Goal: Information Seeking & Learning: Learn about a topic

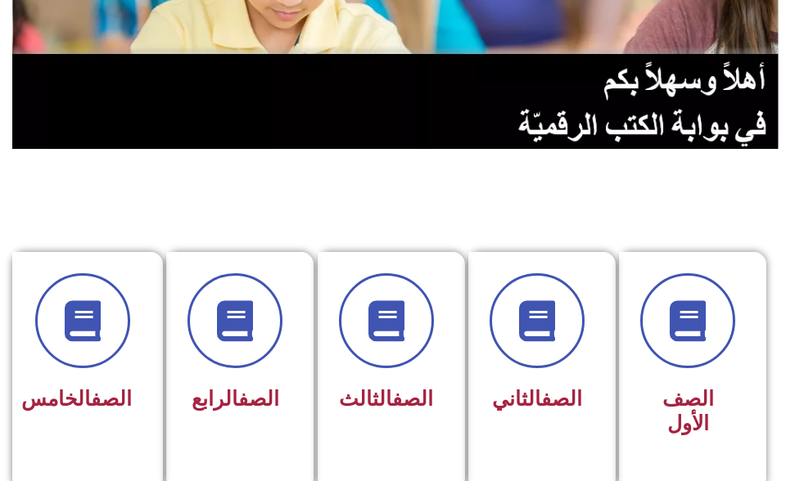
scroll to position [246, 0]
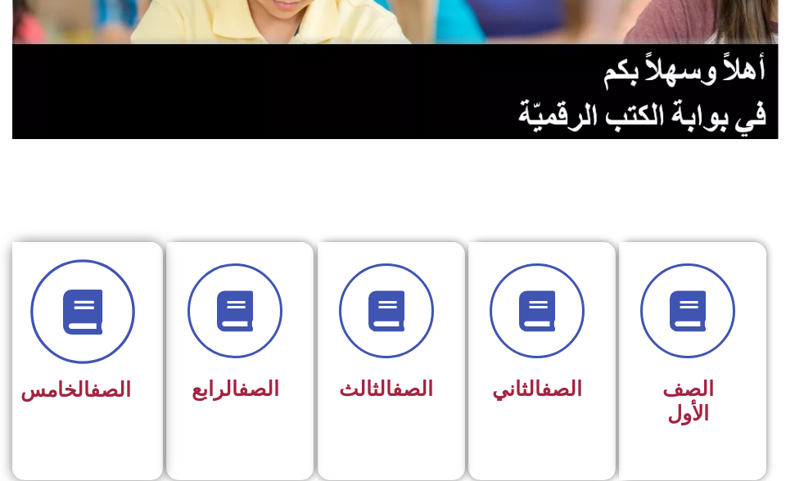
click at [102, 297] on icon at bounding box center [83, 311] width 45 height 45
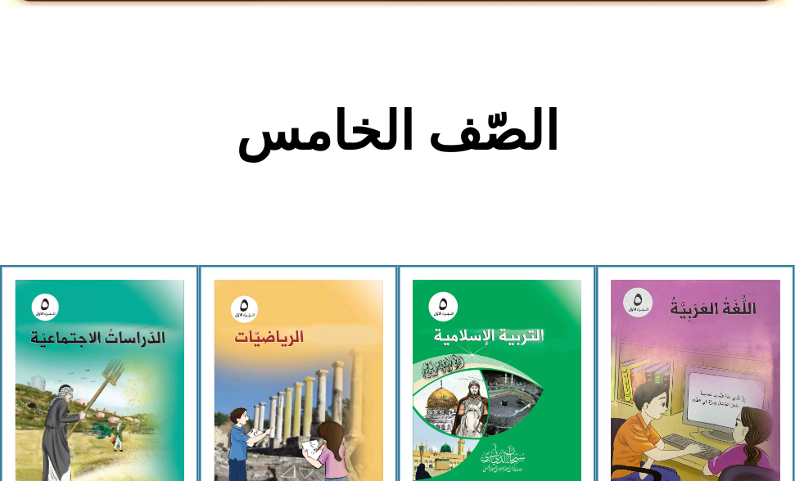
scroll to position [327, 0]
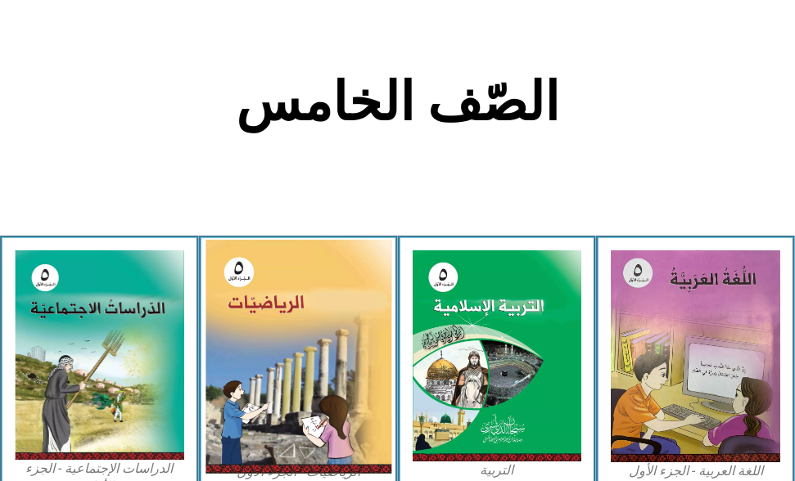
click at [317, 292] on img at bounding box center [298, 357] width 186 height 234
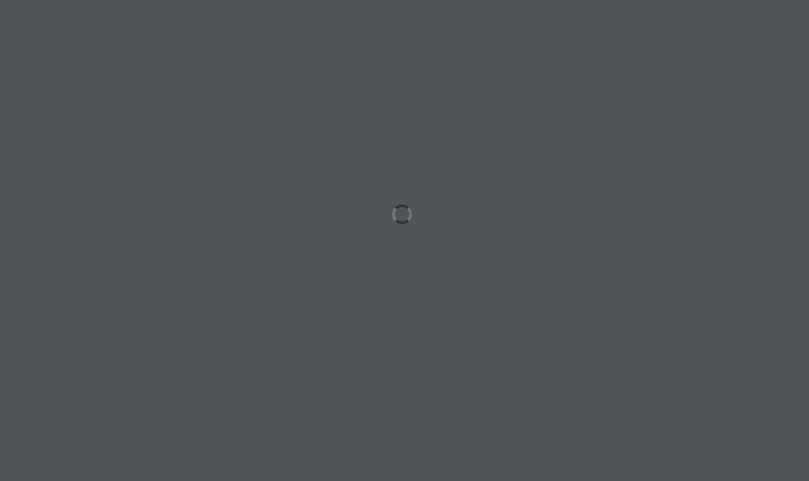
scroll to position [0, 32]
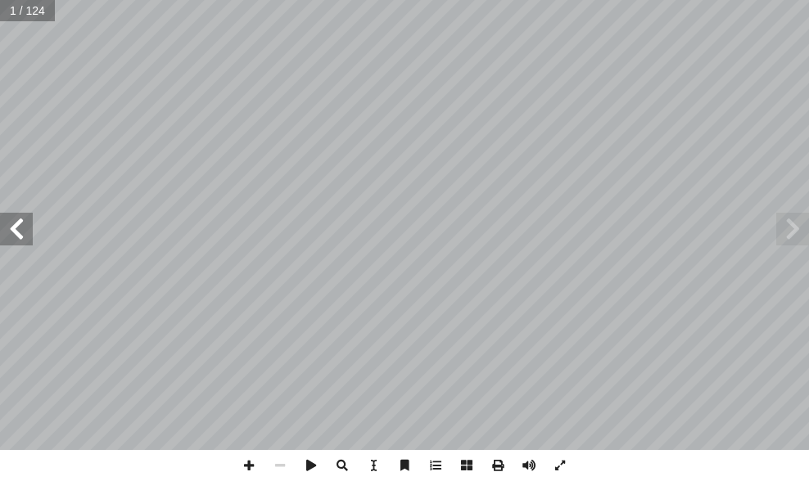
click at [11, 224] on span at bounding box center [16, 229] width 33 height 33
click at [13, 224] on span at bounding box center [16, 229] width 33 height 33
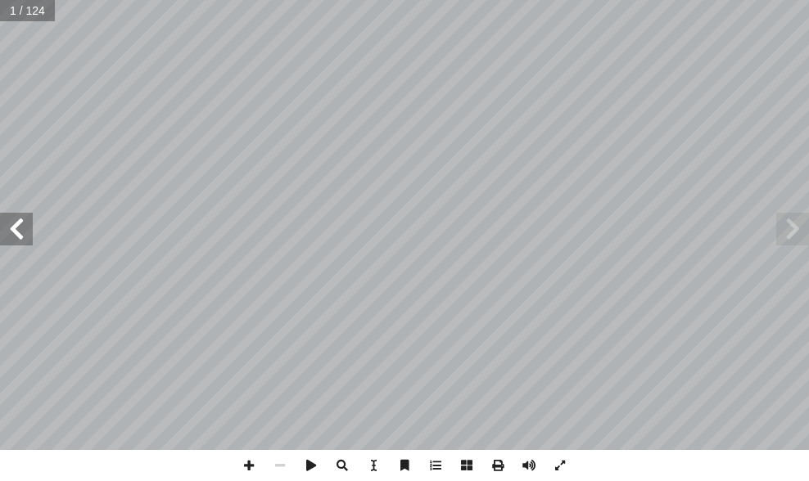
click at [17, 224] on span at bounding box center [16, 229] width 33 height 33
click at [18, 224] on span at bounding box center [16, 229] width 33 height 33
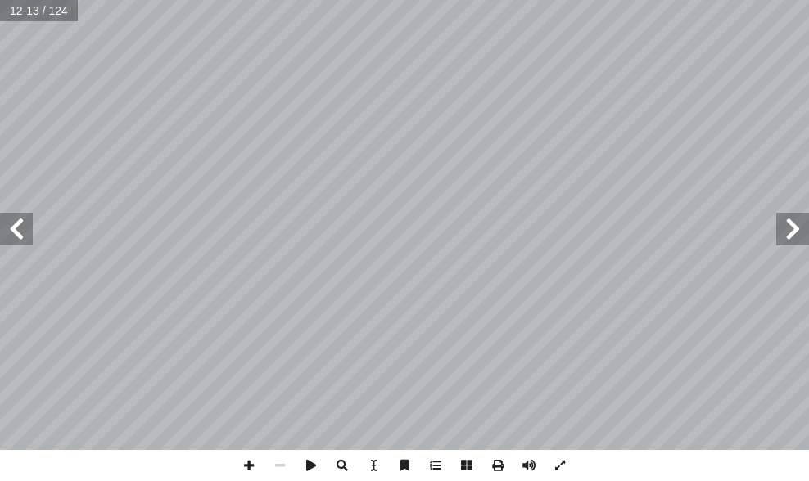
click at [18, 224] on span at bounding box center [16, 229] width 33 height 33
click at [14, 226] on span at bounding box center [16, 229] width 33 height 33
click at [801, 231] on span at bounding box center [792, 229] width 33 height 33
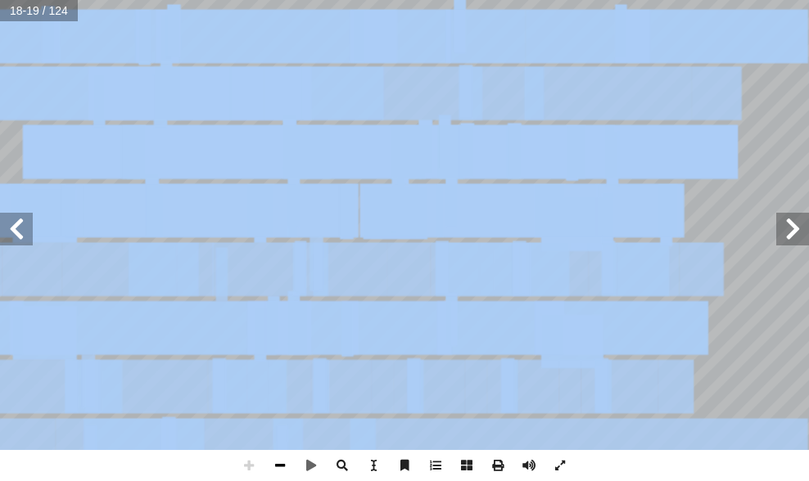
click at [281, 458] on span at bounding box center [279, 465] width 31 height 31
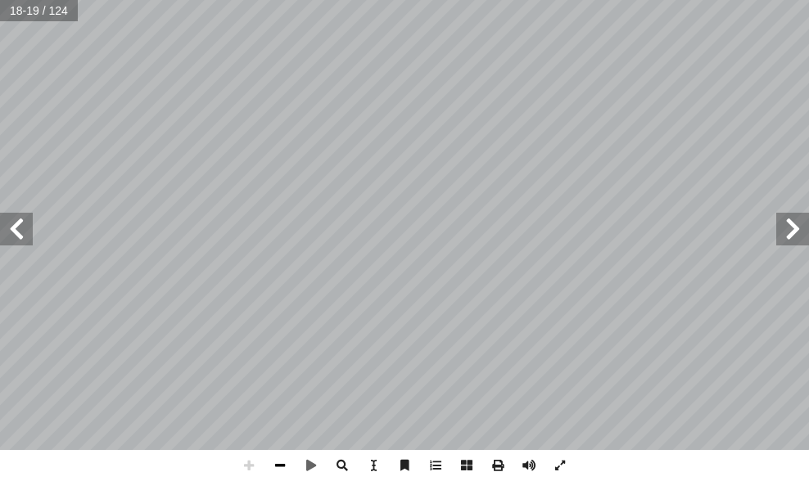
click at [281, 458] on span at bounding box center [279, 465] width 31 height 31
click at [280, 458] on span at bounding box center [279, 465] width 31 height 31
click at [16, 230] on span at bounding box center [16, 229] width 33 height 33
click at [284, 467] on span at bounding box center [279, 465] width 31 height 31
drag, startPoint x: 13, startPoint y: 237, endPoint x: 26, endPoint y: 228, distance: 15.9
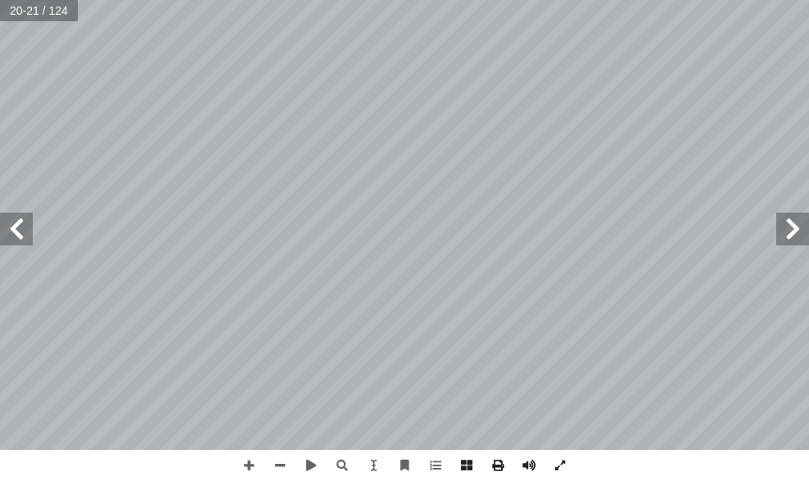
click at [13, 236] on span at bounding box center [16, 229] width 33 height 33
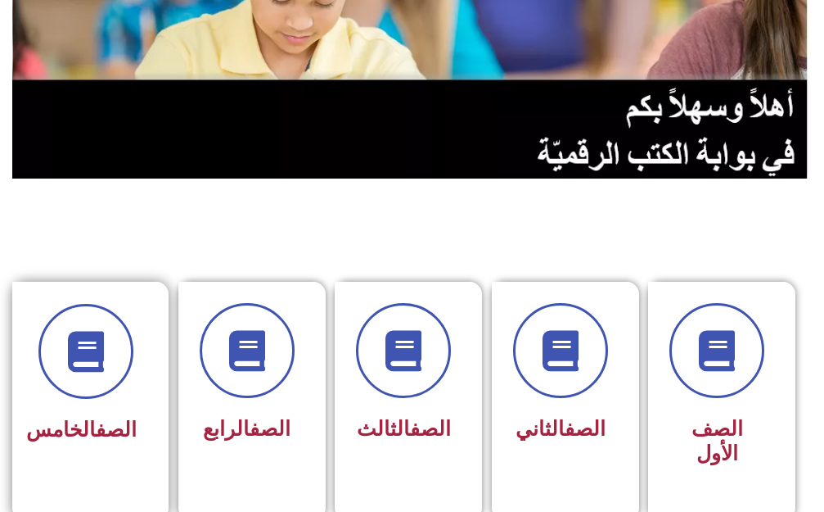
scroll to position [246, 0]
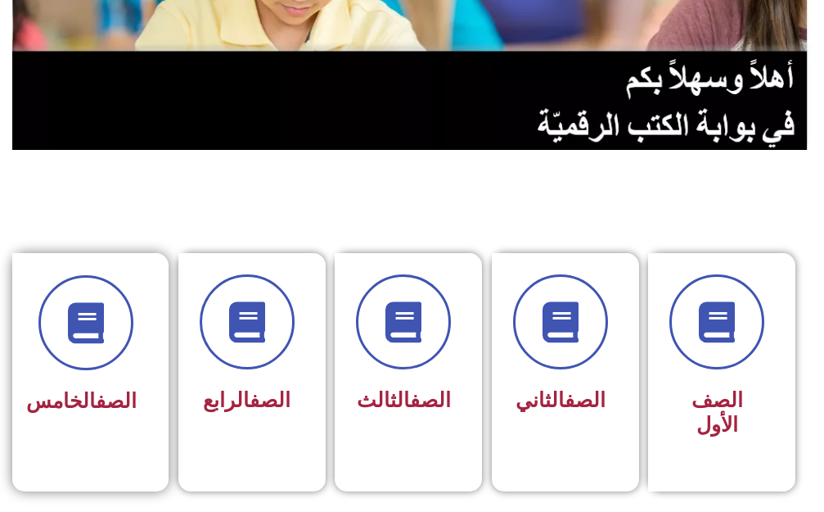
click at [68, 389] on h3 "الصف الخامس" at bounding box center [85, 401] width 102 height 25
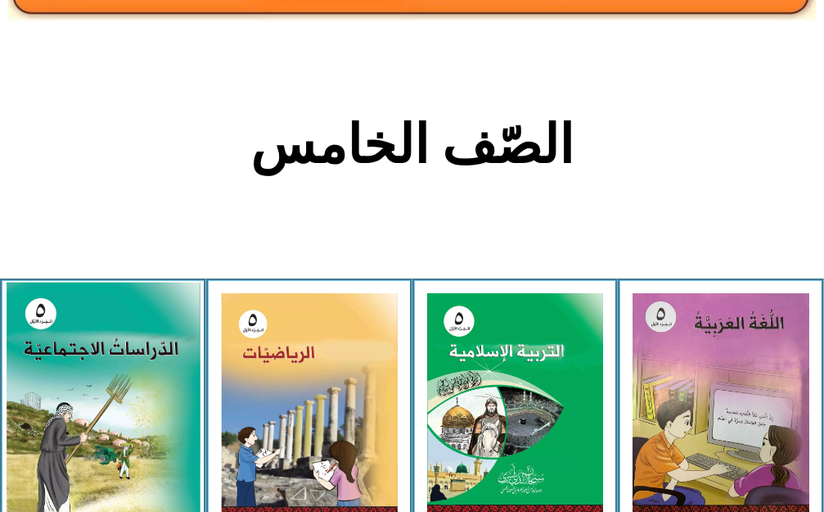
scroll to position [409, 0]
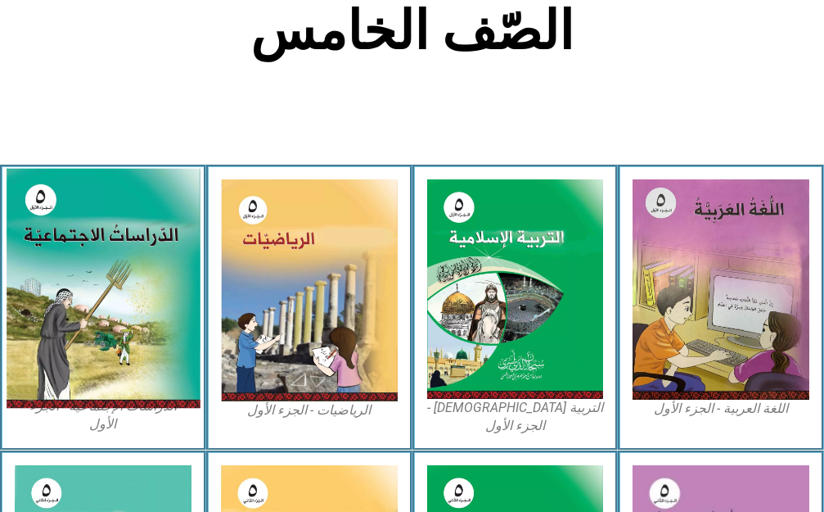
click at [141, 377] on img at bounding box center [103, 288] width 194 height 240
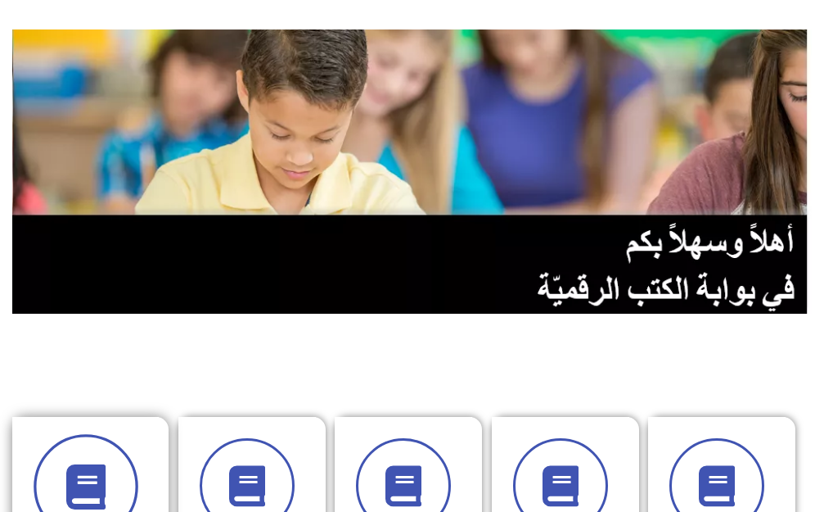
scroll to position [246, 0]
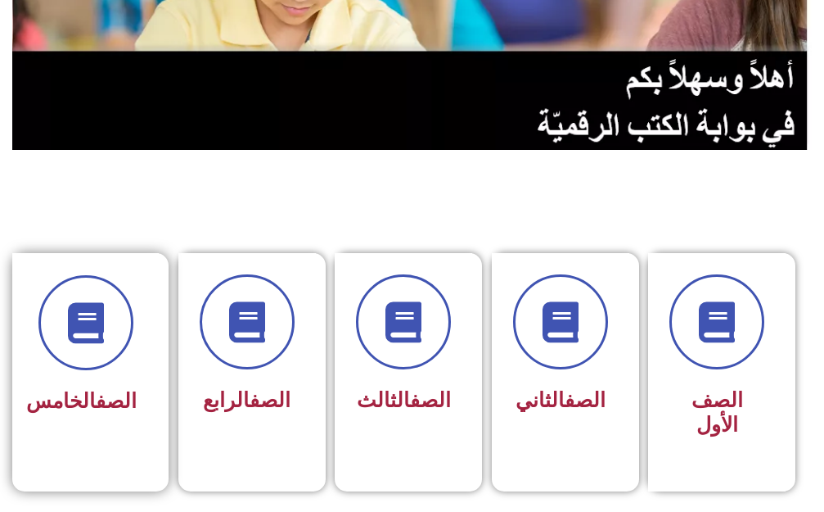
click at [101, 399] on link "الصف" at bounding box center [116, 401] width 41 height 24
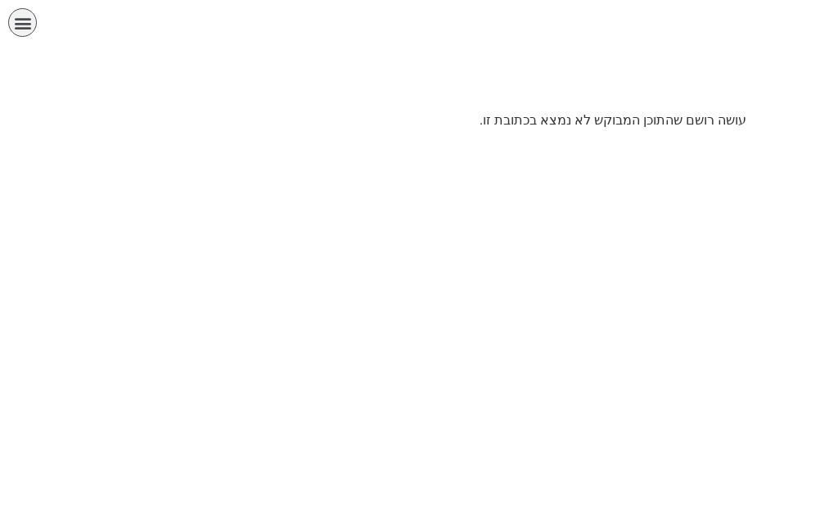
scroll to position [0, 32]
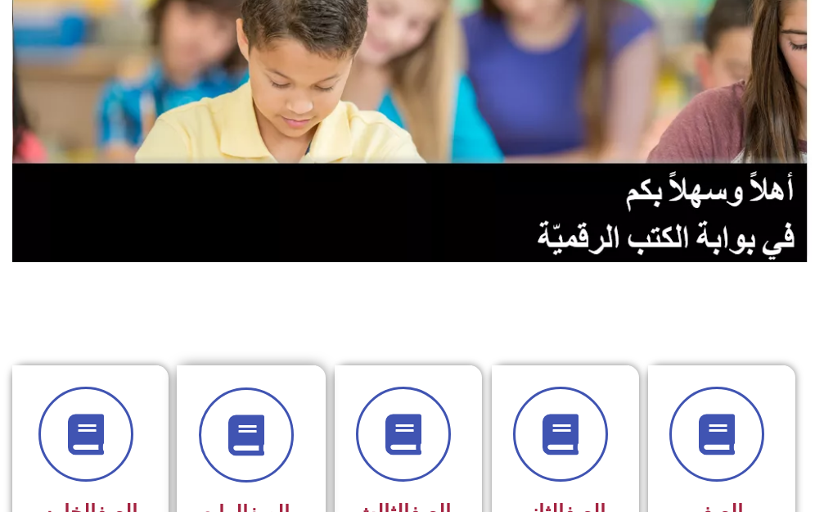
scroll to position [246, 0]
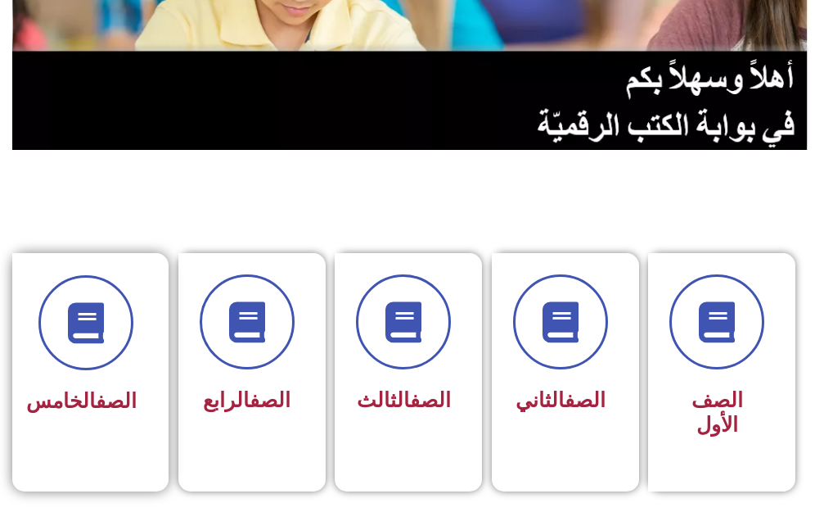
click at [132, 356] on div at bounding box center [85, 322] width 102 height 95
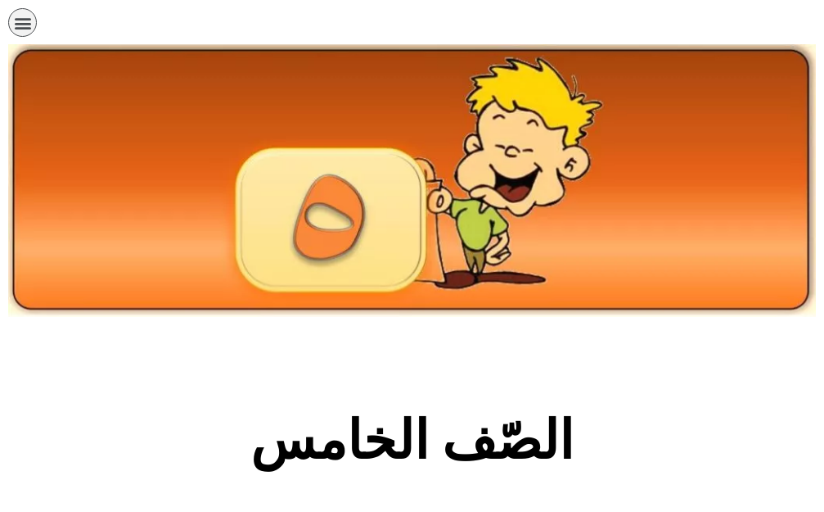
scroll to position [327, 0]
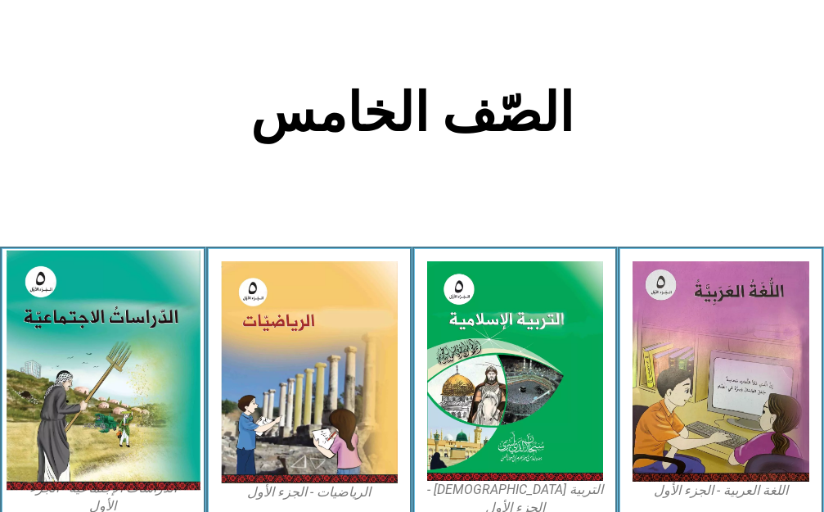
click at [128, 386] on img at bounding box center [103, 370] width 194 height 240
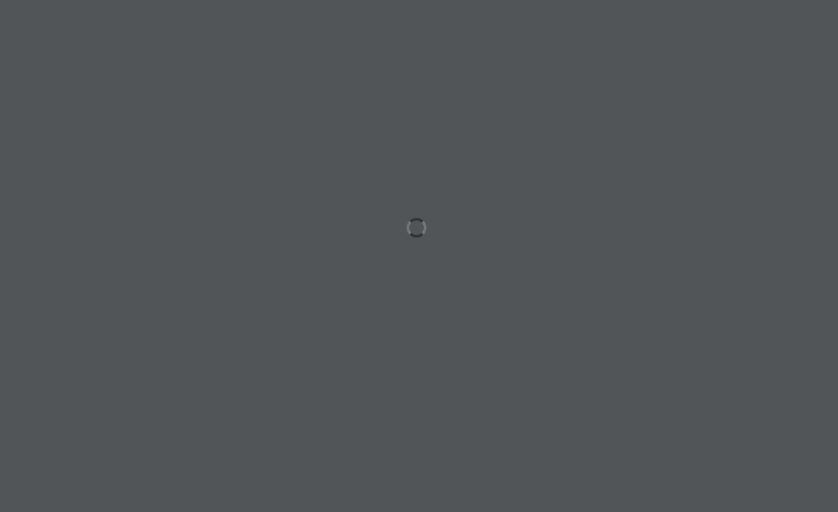
scroll to position [0, 32]
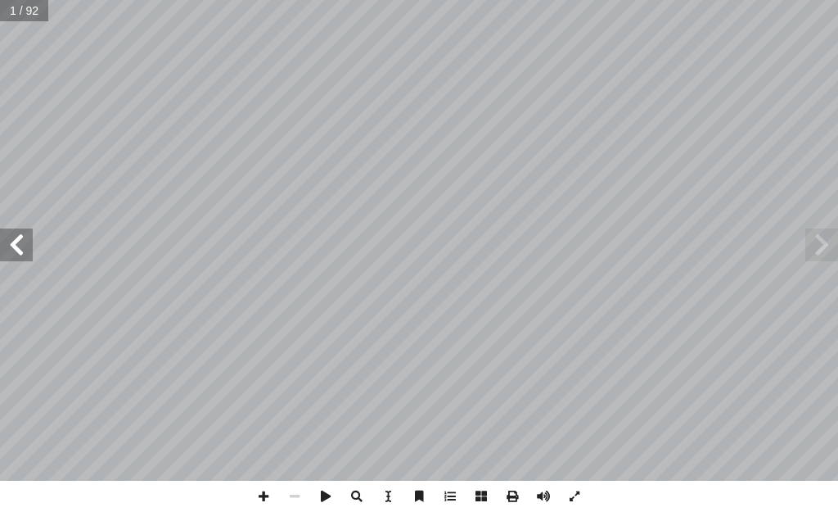
drag, startPoint x: 21, startPoint y: 246, endPoint x: 21, endPoint y: 237, distance: 9.0
click at [21, 241] on span at bounding box center [16, 244] width 33 height 33
click at [18, 239] on span at bounding box center [16, 244] width 33 height 33
click at [18, 241] on span at bounding box center [16, 244] width 33 height 33
click at [18, 240] on span at bounding box center [16, 244] width 33 height 33
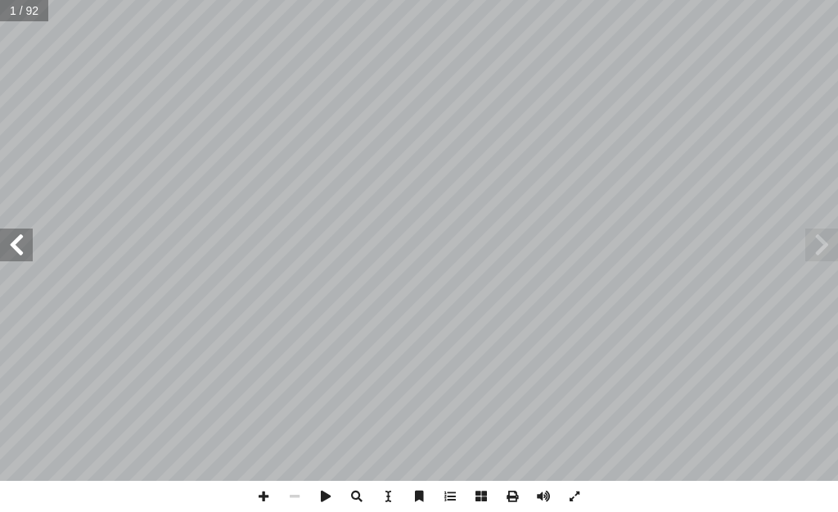
click at [18, 237] on span at bounding box center [16, 244] width 33 height 33
click at [17, 239] on span at bounding box center [16, 244] width 33 height 33
click at [8, 234] on span at bounding box center [16, 244] width 33 height 33
click at [6, 227] on div "٤ ل ّ و أ ال� ُ س ْ ر َّ الد ه� ُ ك�ت َ ر َ ح َ و ِ ض ْ ر أ ال� ُ ل ْ ك َ ش : ُ…" at bounding box center [419, 240] width 838 height 481
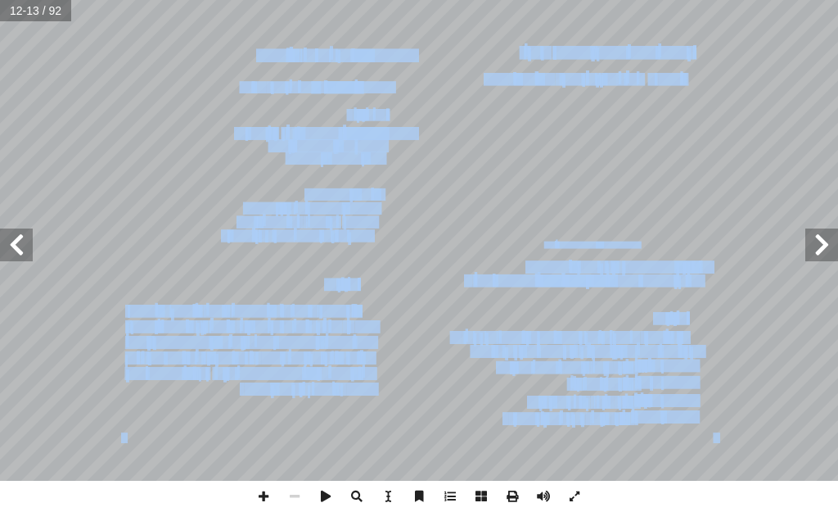
click at [14, 243] on span at bounding box center [16, 244] width 33 height 33
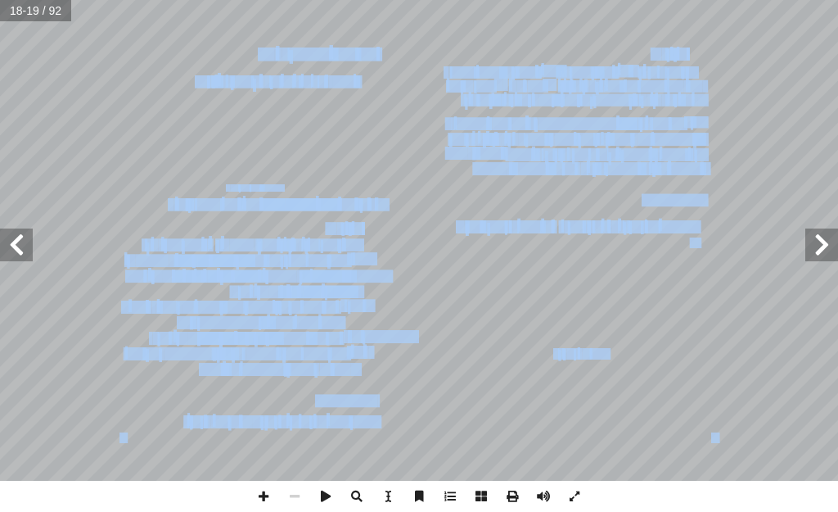
click at [15, 250] on span at bounding box center [16, 244] width 33 height 33
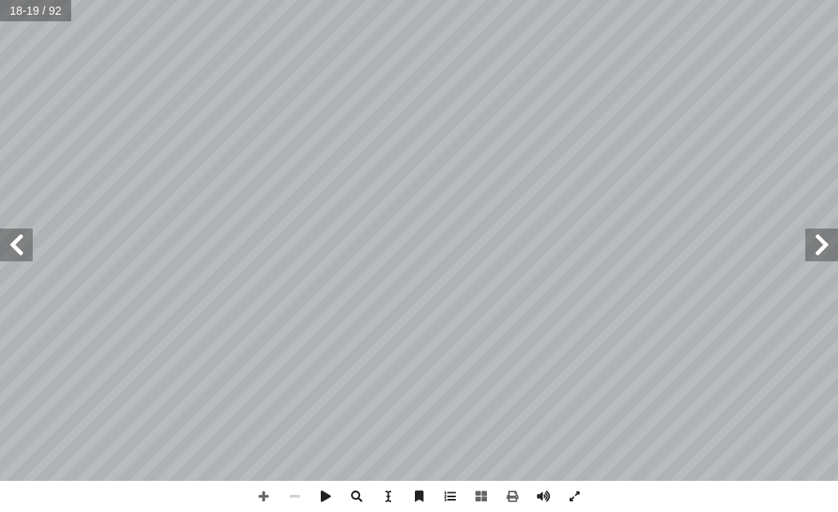
click at [12, 248] on span at bounding box center [16, 244] width 33 height 33
click at [262, 495] on span at bounding box center [263, 496] width 31 height 31
